Goal: Entertainment & Leisure: Consume media (video, audio)

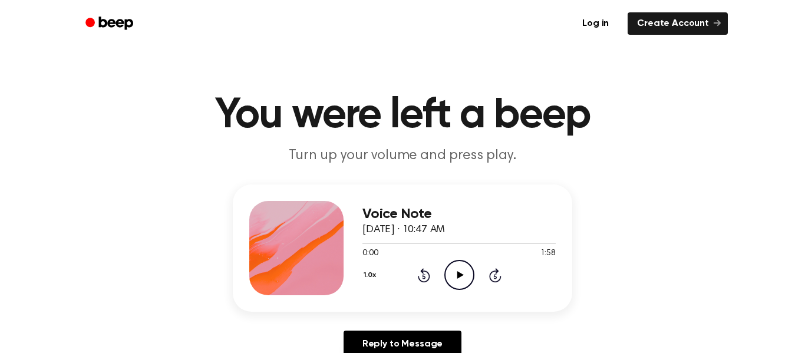
click at [463, 279] on icon "Play Audio" at bounding box center [460, 275] width 30 height 30
click at [471, 273] on icon "Play Audio" at bounding box center [460, 275] width 30 height 30
click at [459, 275] on icon "Pause Audio" at bounding box center [460, 275] width 30 height 30
click at [456, 274] on icon "Play Audio" at bounding box center [460, 275] width 30 height 30
